Goal: Transaction & Acquisition: Purchase product/service

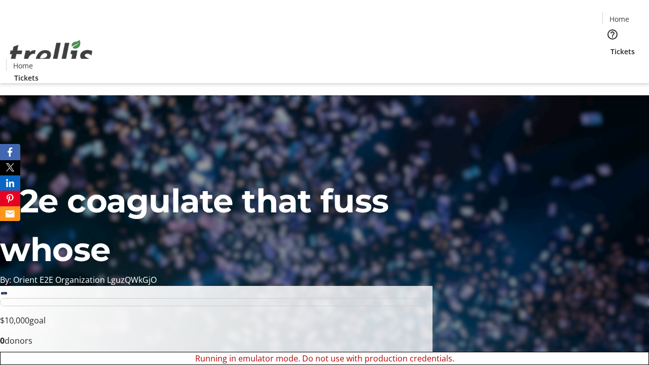
click at [620, 15] on span "Sign Up" at bounding box center [623, 14] width 29 height 12
type input "[EMAIL_ADDRESS][DOMAIN_NAME]"
type input "Freida"
type input "[PERSON_NAME]"
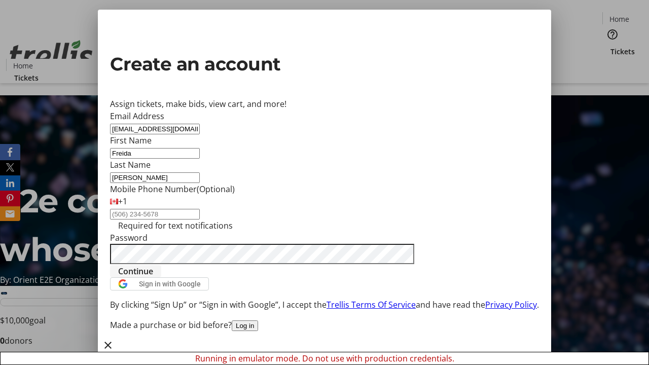
click at [153, 277] on span "Continue" at bounding box center [135, 271] width 35 height 12
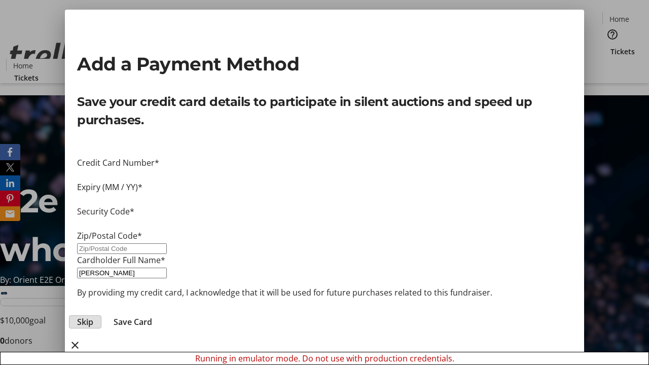
click at [93, 316] on span "Skip" at bounding box center [85, 322] width 16 height 12
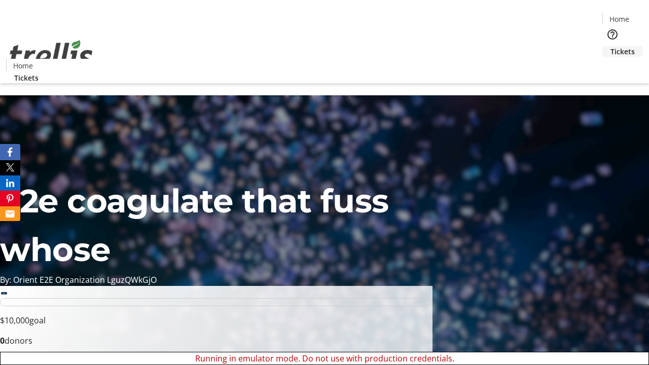
click at [610, 46] on span "Tickets" at bounding box center [622, 51] width 24 height 11
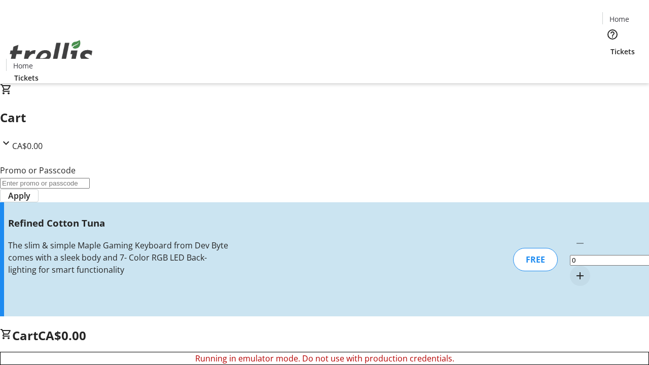
click at [574, 270] on mat-icon "Increment by one" at bounding box center [580, 276] width 12 height 12
type input "1"
